Goal: Task Accomplishment & Management: Use online tool/utility

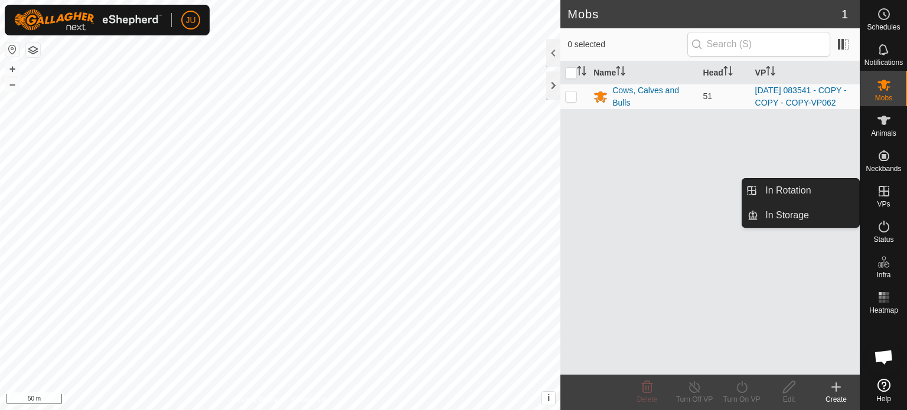
click at [879, 190] on icon at bounding box center [884, 191] width 14 height 14
click at [780, 189] on link "In Rotation" at bounding box center [808, 191] width 101 height 24
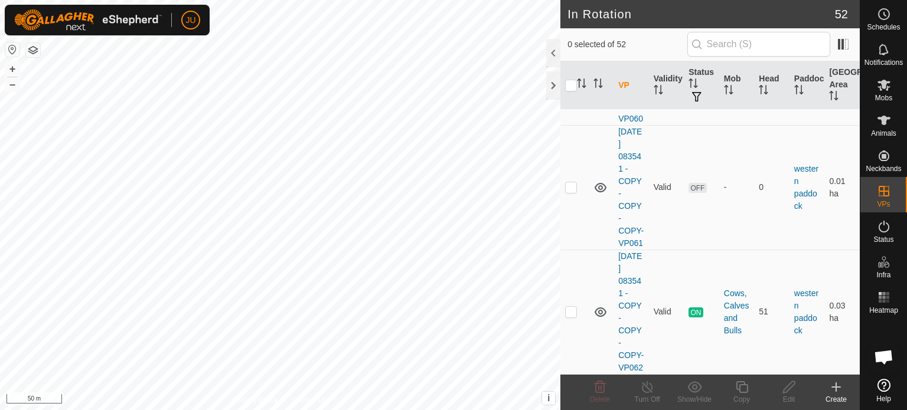
scroll to position [7489, 0]
click at [571, 307] on p-checkbox at bounding box center [571, 311] width 12 height 9
checkbox input "true"
click at [741, 386] on icon at bounding box center [741, 387] width 15 height 14
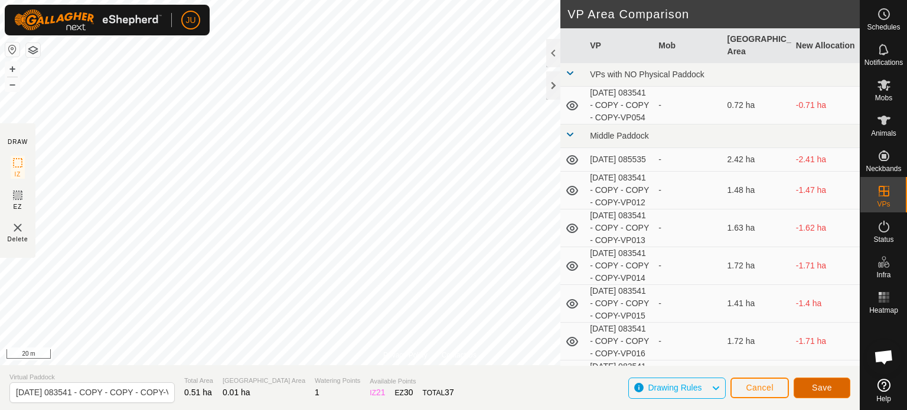
click at [829, 390] on span "Save" at bounding box center [822, 387] width 20 height 9
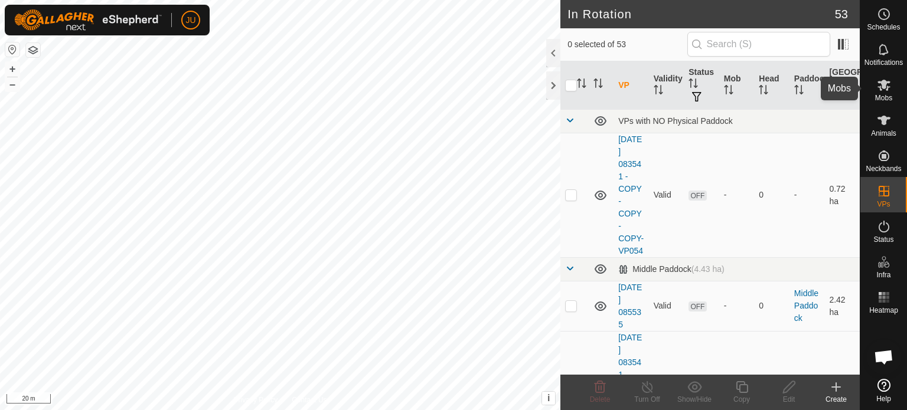
click at [879, 82] on icon at bounding box center [883, 85] width 13 height 11
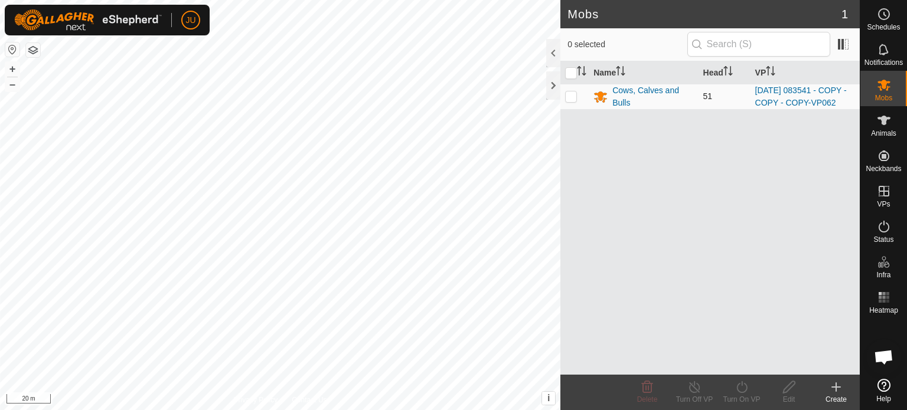
click at [571, 100] on p-checkbox at bounding box center [571, 95] width 12 height 9
checkbox input "true"
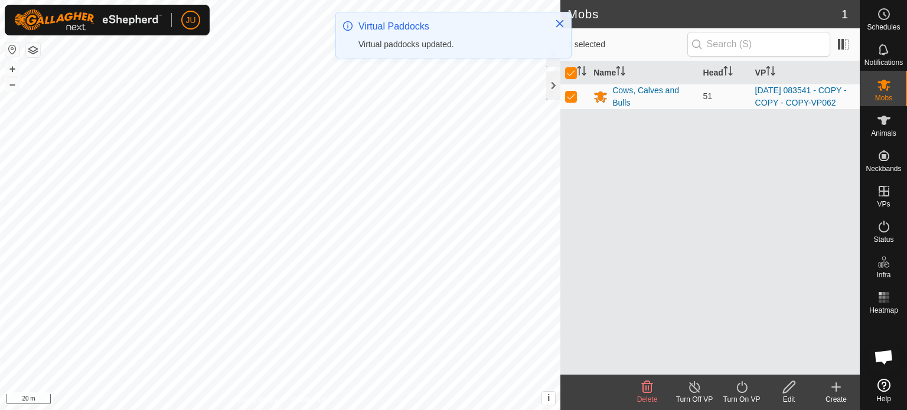
click at [746, 384] on icon at bounding box center [741, 387] width 15 height 14
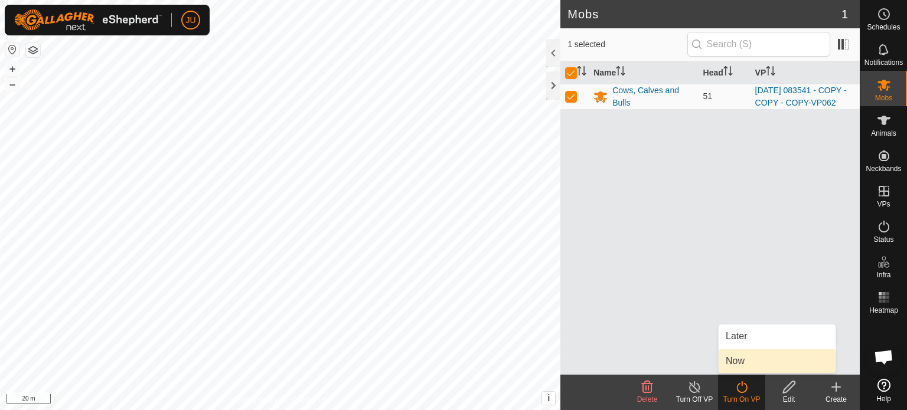
click at [752, 359] on link "Now" at bounding box center [776, 361] width 117 height 24
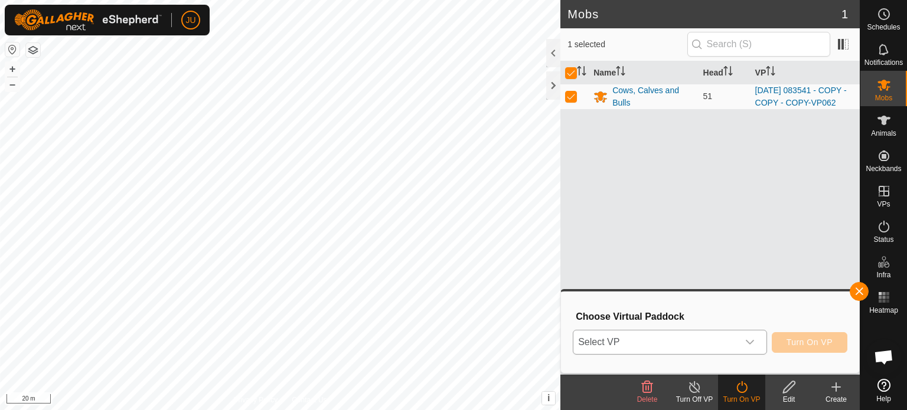
click at [748, 341] on icon "dropdown trigger" at bounding box center [749, 342] width 9 height 9
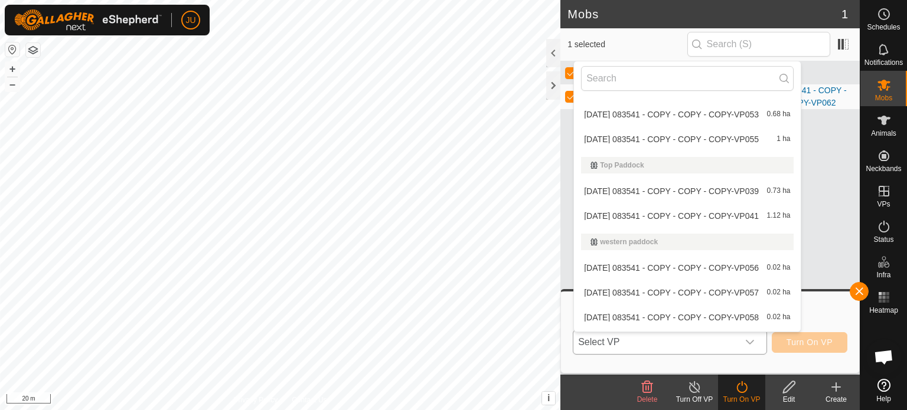
scroll to position [1185, 0]
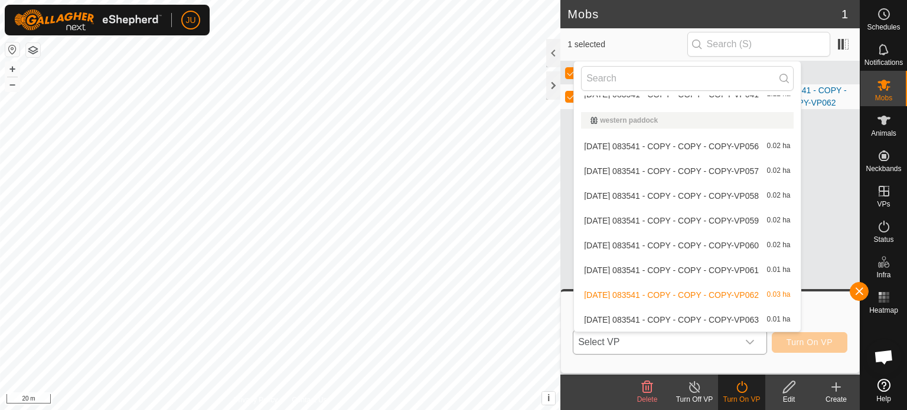
click at [686, 319] on li "[DATE] 083541 - COPY - COPY - COPY-VP063 0.01 ha" at bounding box center [687, 320] width 226 height 24
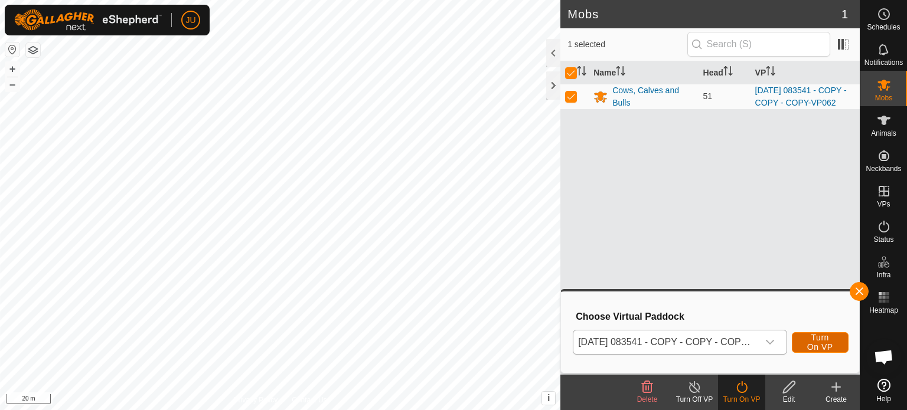
click at [826, 341] on span "Turn On VP" at bounding box center [819, 342] width 27 height 19
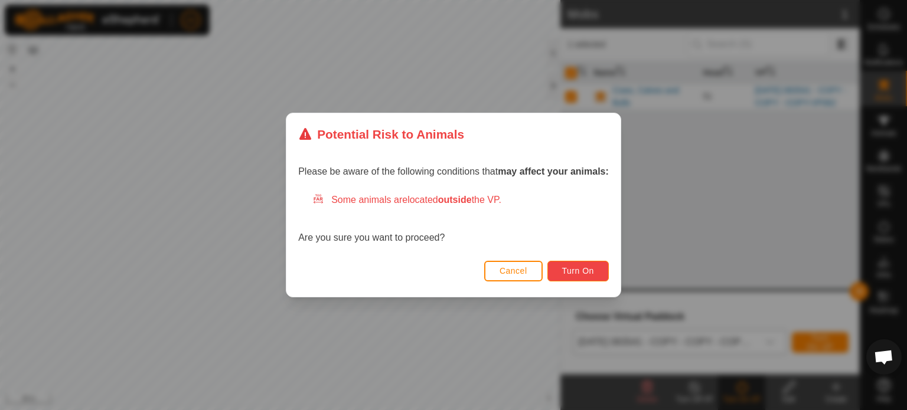
click at [581, 269] on span "Turn On" at bounding box center [578, 270] width 32 height 9
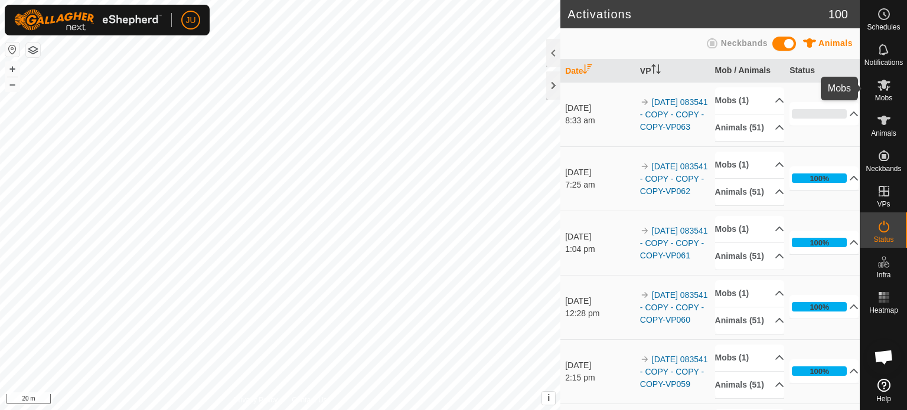
click at [885, 91] on icon at bounding box center [884, 85] width 14 height 14
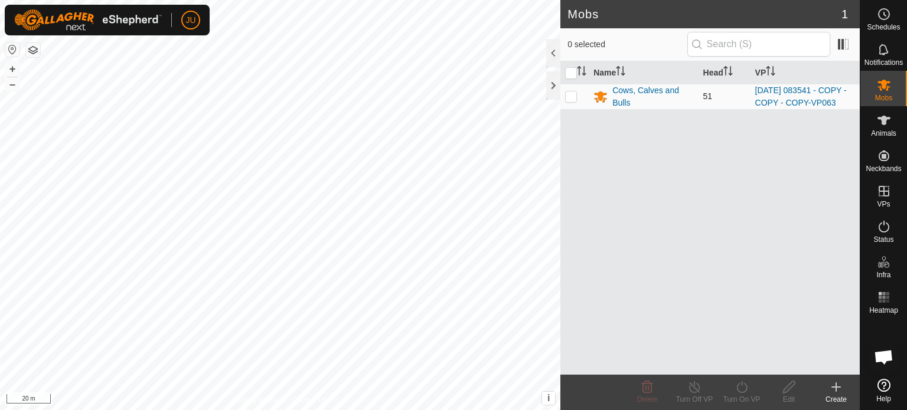
click at [567, 99] on p-checkbox at bounding box center [571, 95] width 12 height 9
checkbox input "true"
click at [743, 387] on icon at bounding box center [741, 387] width 15 height 14
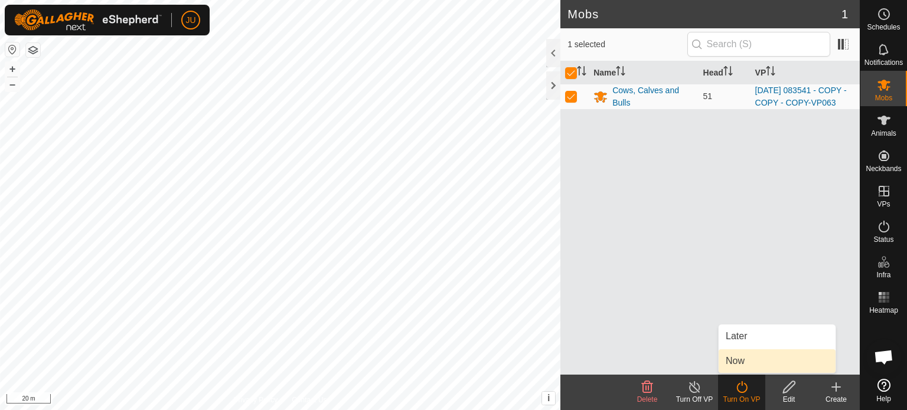
click at [750, 361] on link "Now" at bounding box center [776, 361] width 117 height 24
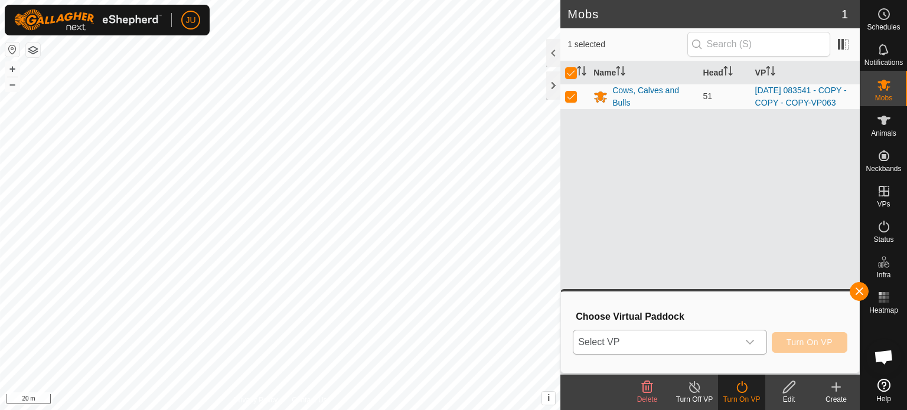
click at [751, 340] on icon "dropdown trigger" at bounding box center [749, 342] width 9 height 9
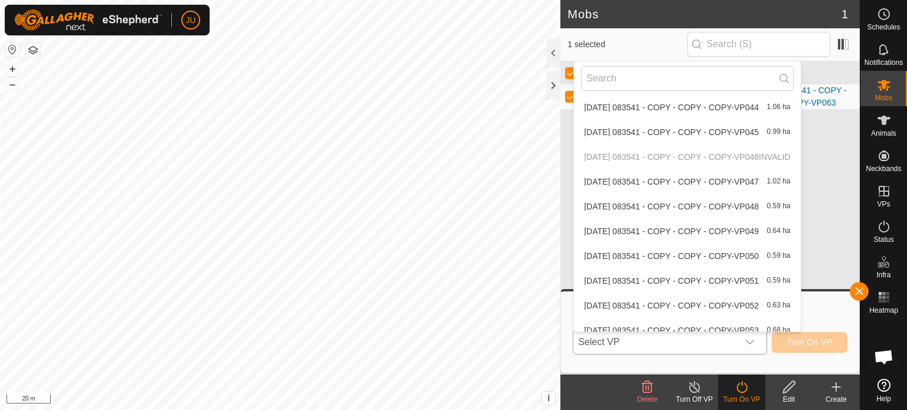
scroll to position [1185, 0]
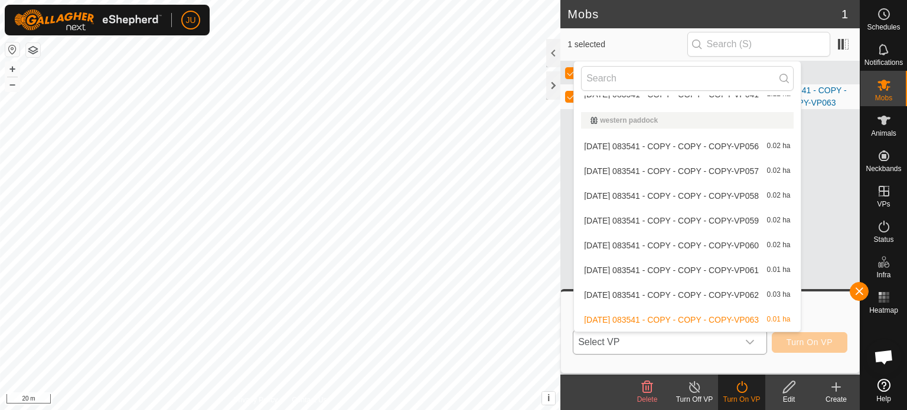
click at [711, 317] on li "[DATE] 083541 - COPY - COPY - COPY-VP063 0.01 ha" at bounding box center [687, 320] width 226 height 24
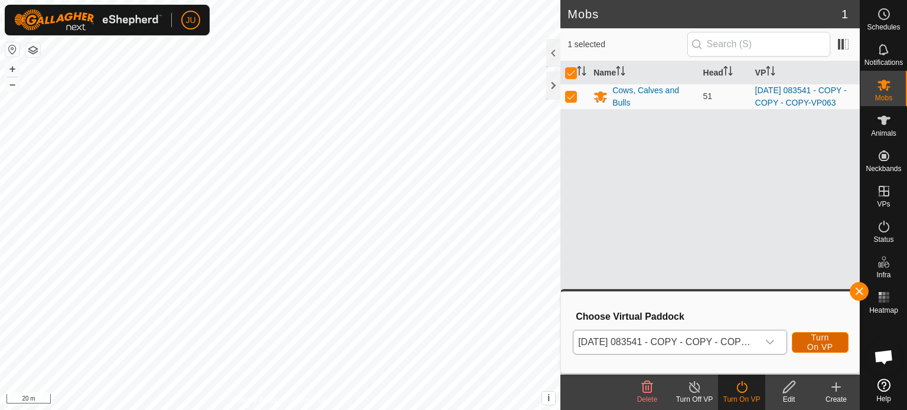
click at [821, 339] on span "Turn On VP" at bounding box center [819, 342] width 27 height 19
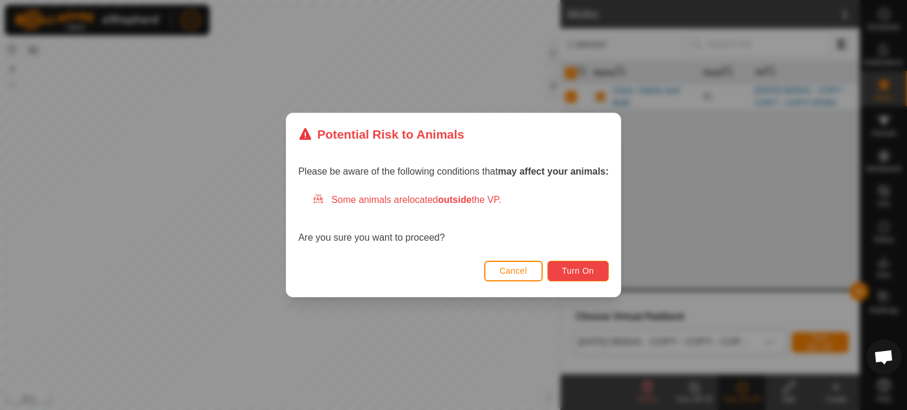
click at [583, 269] on span "Turn On" at bounding box center [578, 270] width 32 height 9
